Goal: Information Seeking & Learning: Learn about a topic

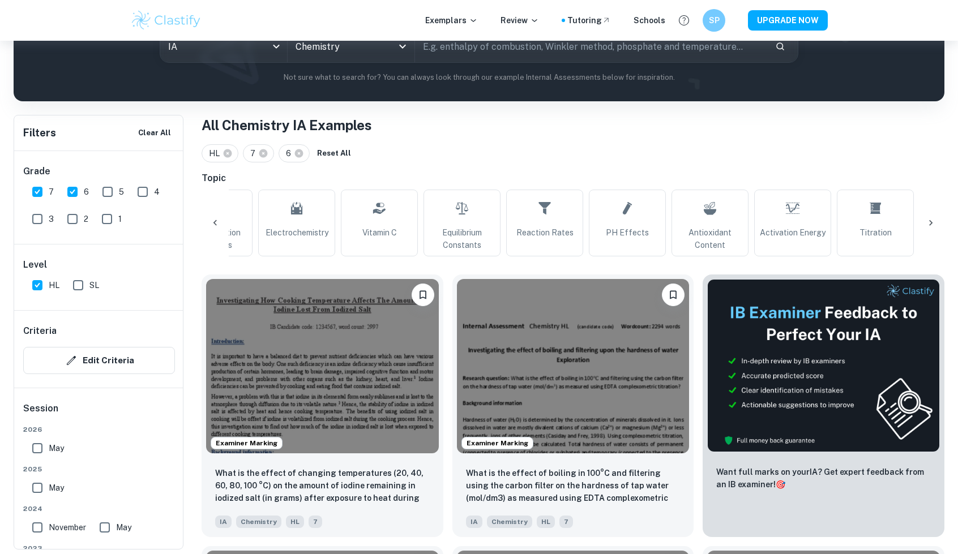
scroll to position [0, 472]
click at [541, 229] on span "Reaction Rates" at bounding box center [539, 232] width 57 height 12
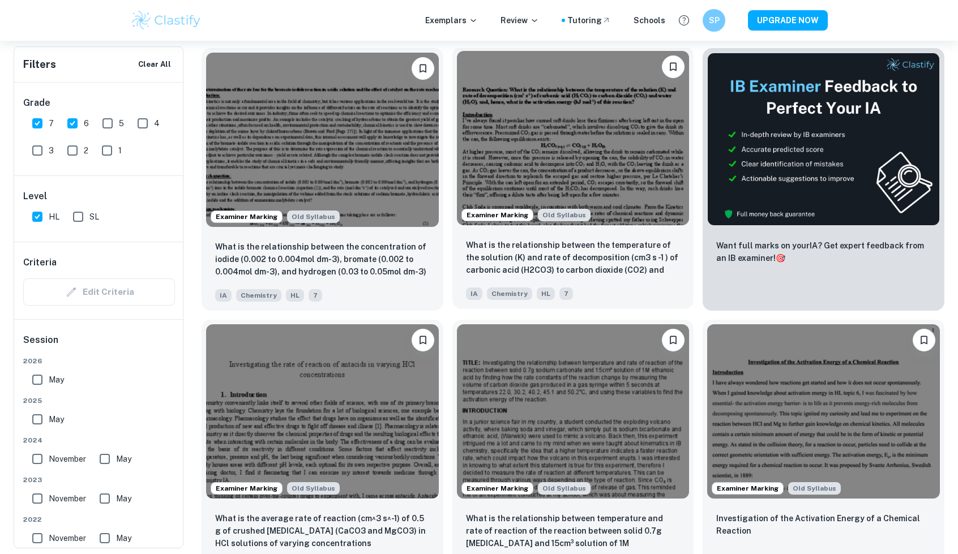
scroll to position [376, 0]
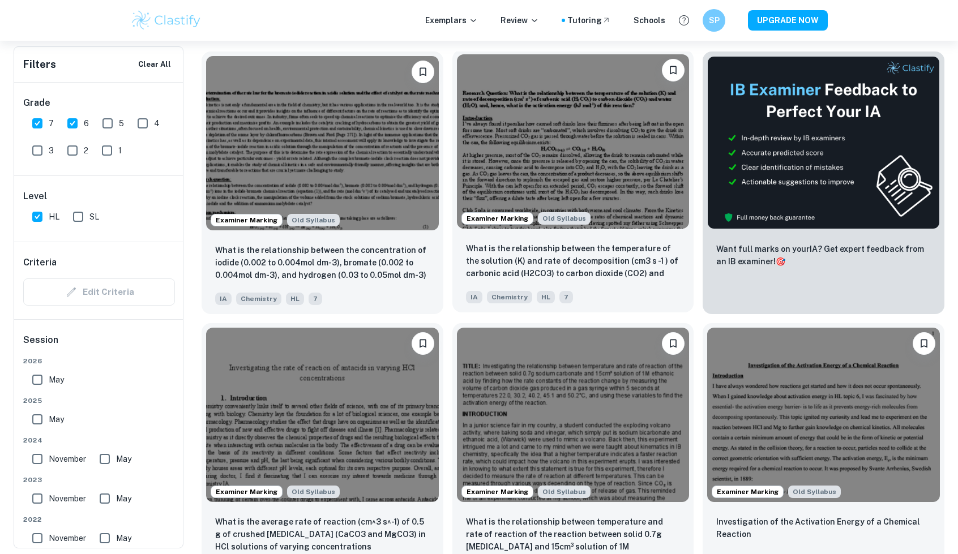
click at [547, 124] on img at bounding box center [573, 141] width 233 height 174
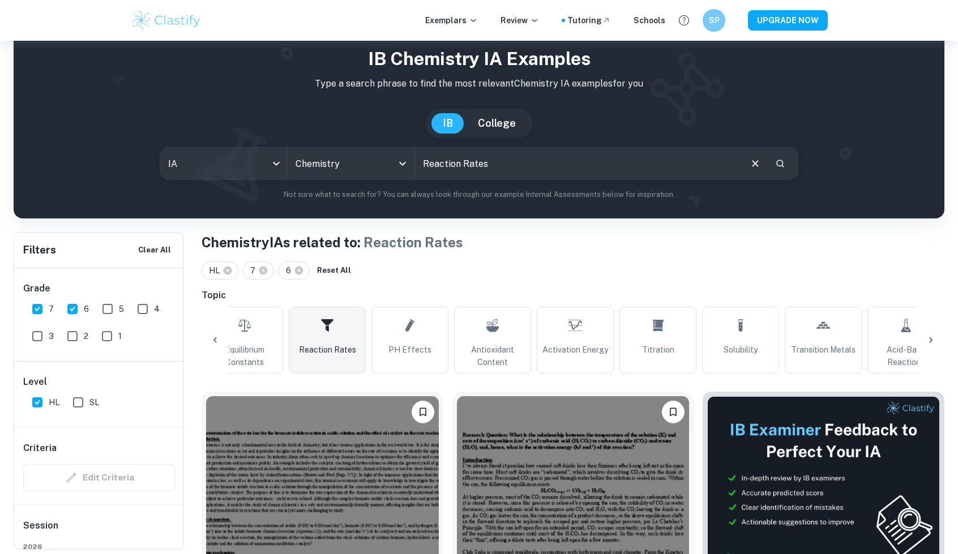
scroll to position [0, 684]
click at [648, 351] on span "Titration" at bounding box center [657, 350] width 32 height 12
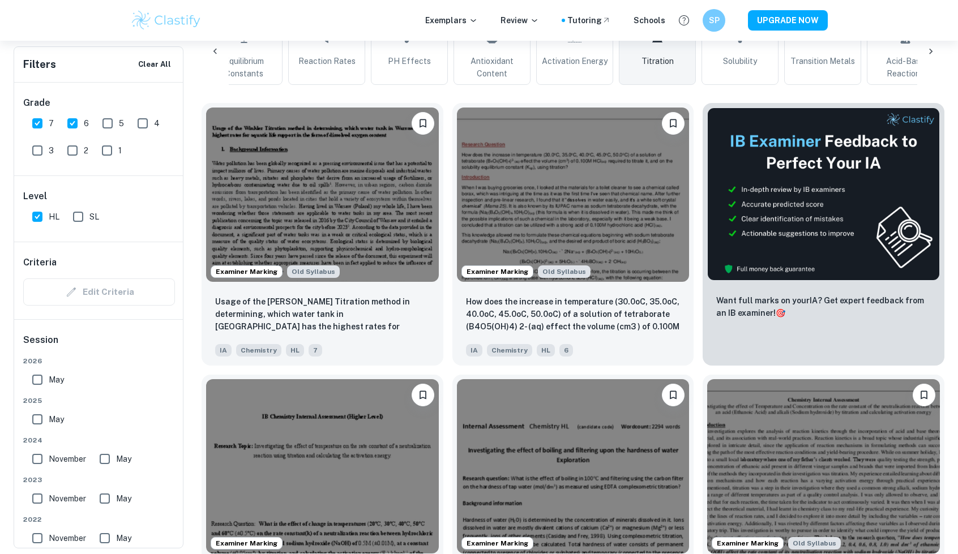
scroll to position [334, 0]
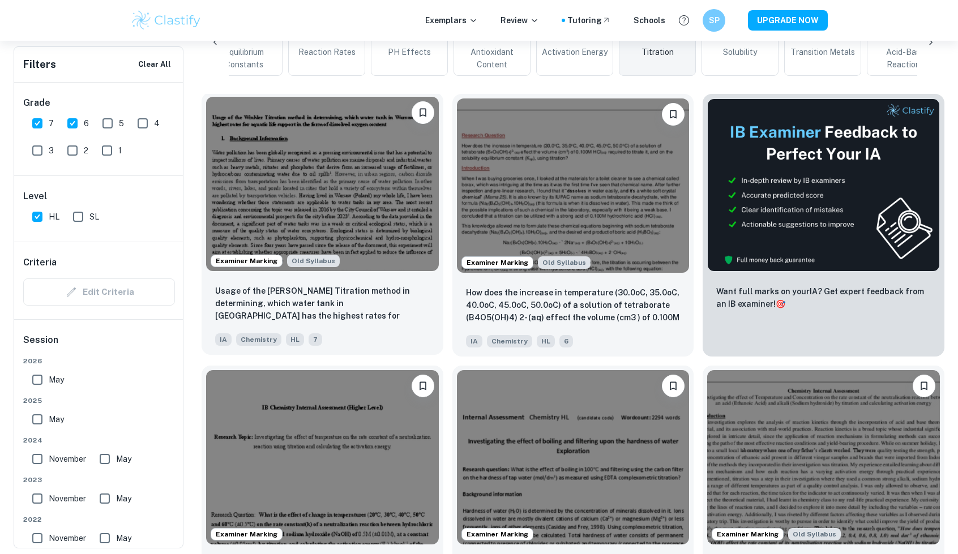
click at [362, 211] on img at bounding box center [322, 184] width 233 height 174
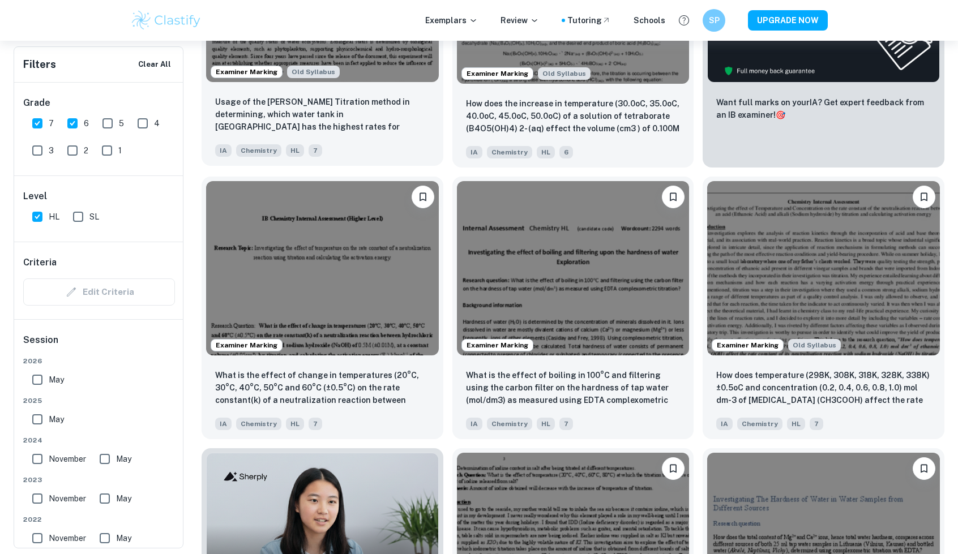
scroll to position [524, 0]
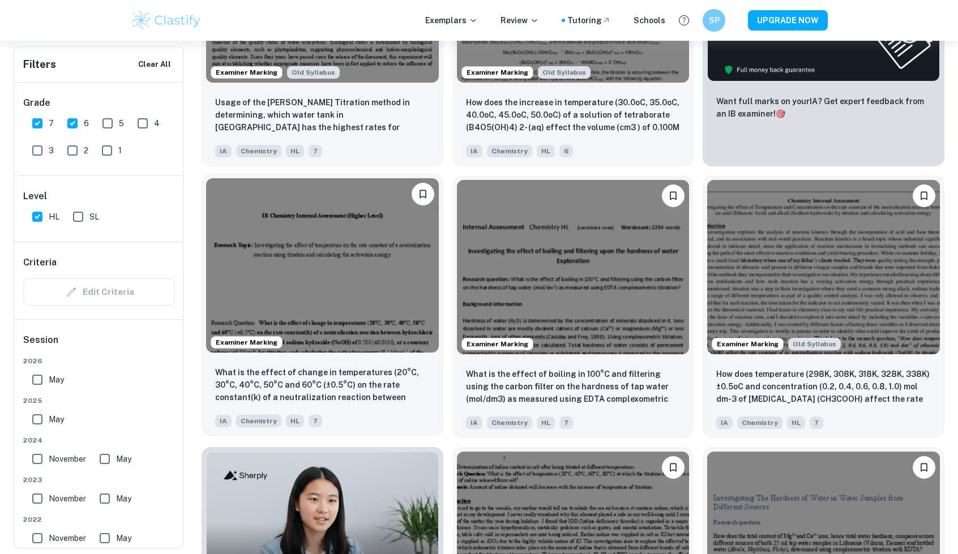
click at [361, 281] on img at bounding box center [322, 265] width 233 height 174
click at [366, 300] on img at bounding box center [322, 265] width 233 height 174
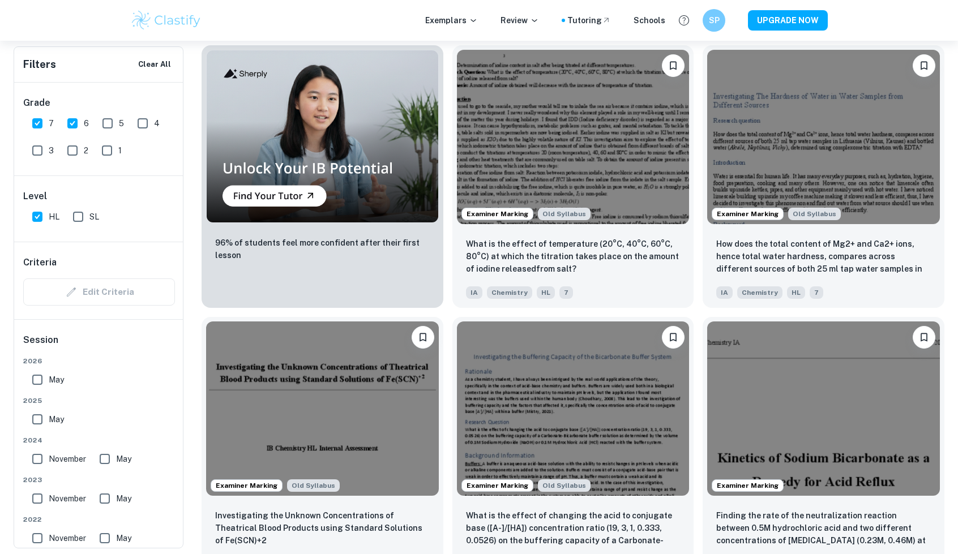
scroll to position [927, 0]
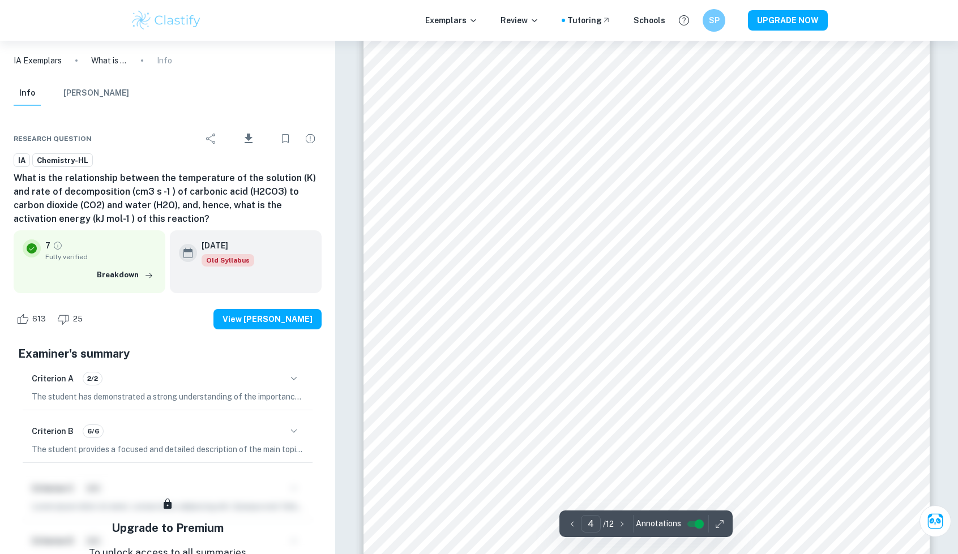
scroll to position [2867, 0]
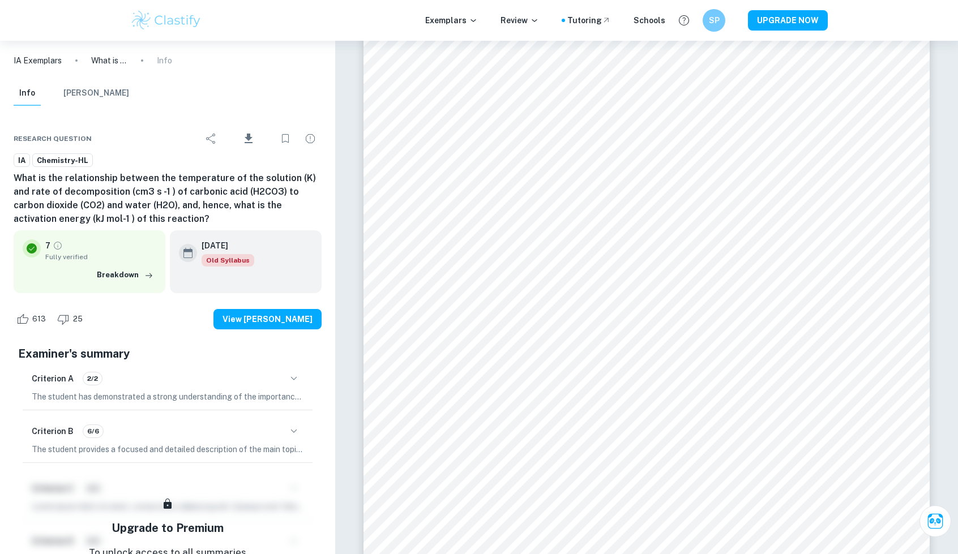
type input "4"
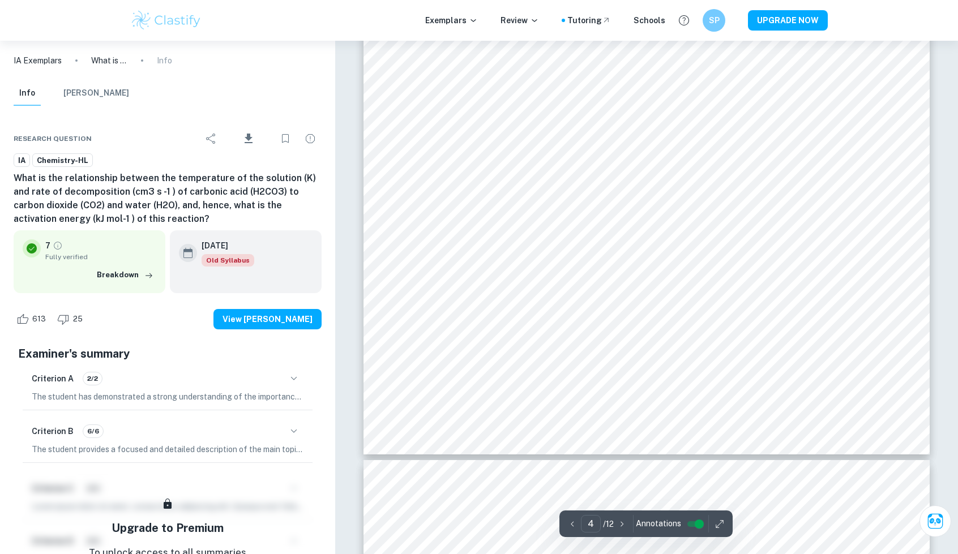
scroll to position [2997, 0]
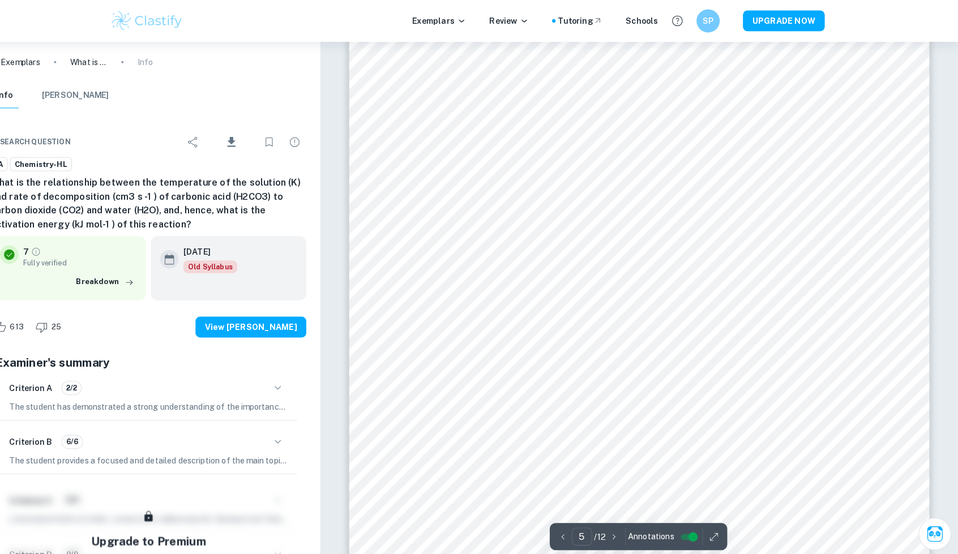
scroll to position [3587, 0]
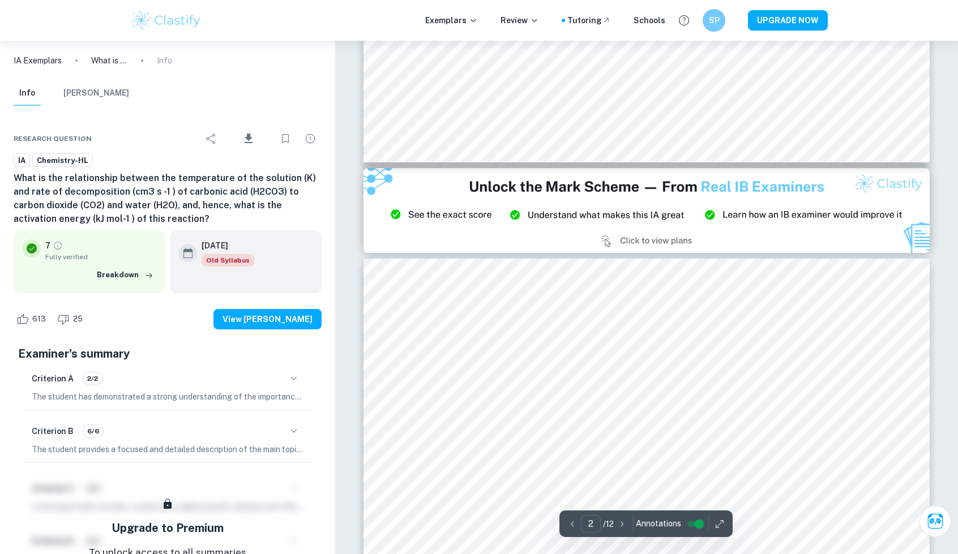
type input "3"
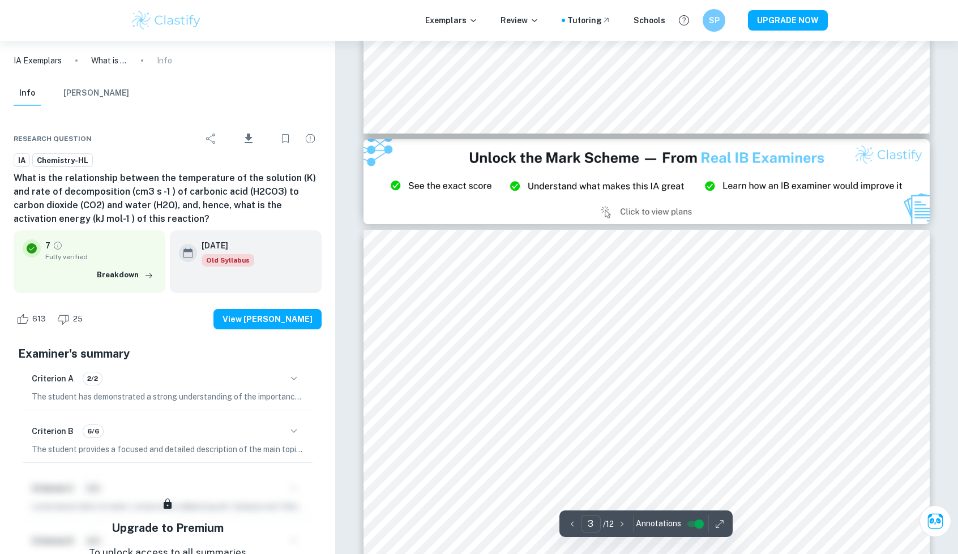
scroll to position [1641, 0]
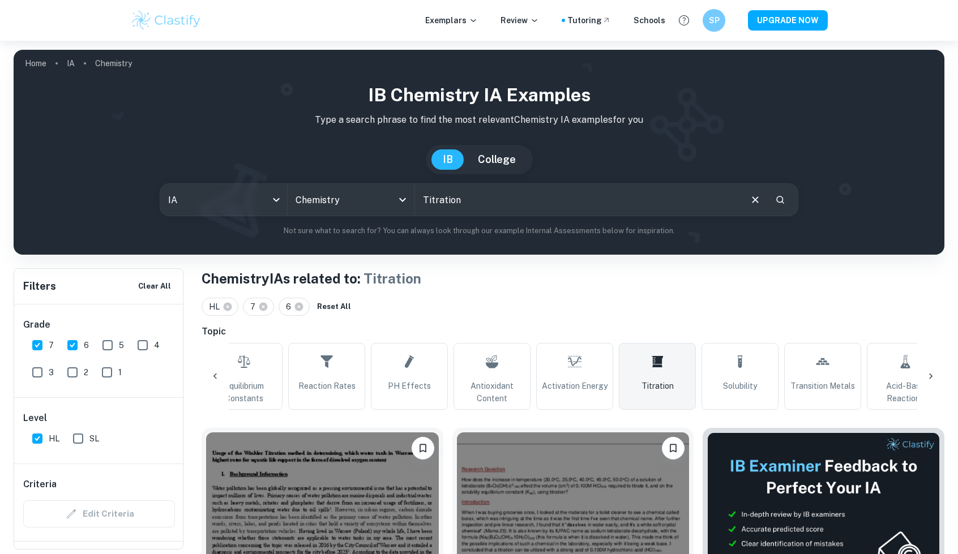
scroll to position [1, 0]
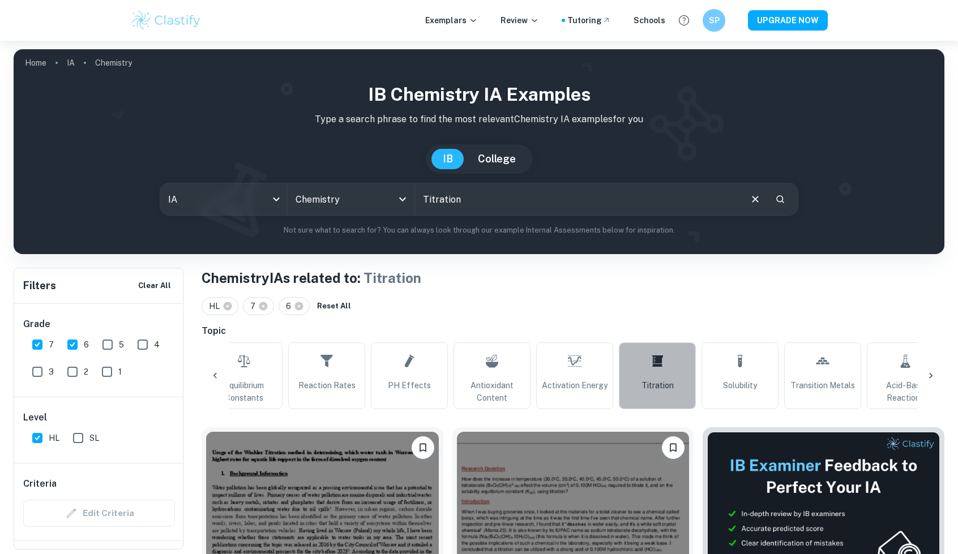
click at [655, 364] on icon at bounding box center [657, 361] width 11 height 11
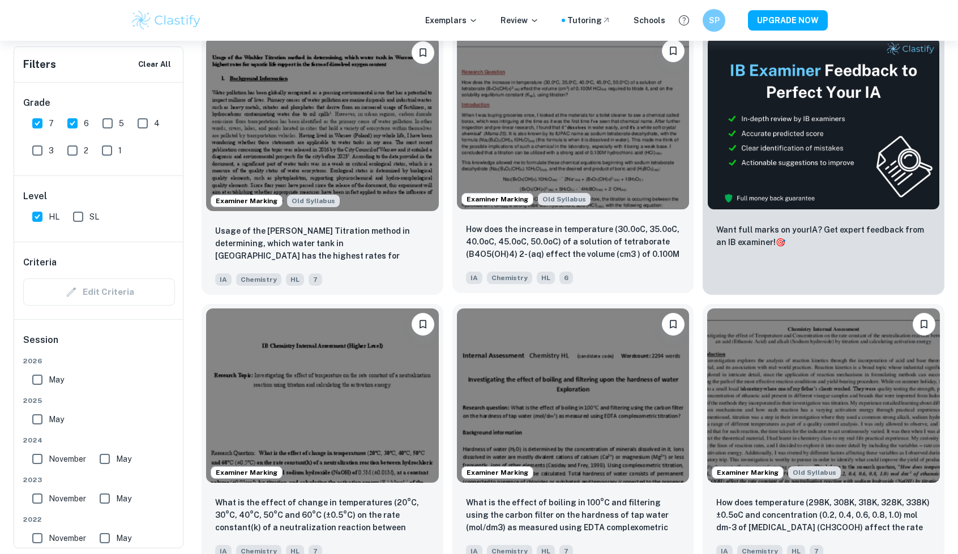
scroll to position [396, 0]
